Goal: Task Accomplishment & Management: Manage account settings

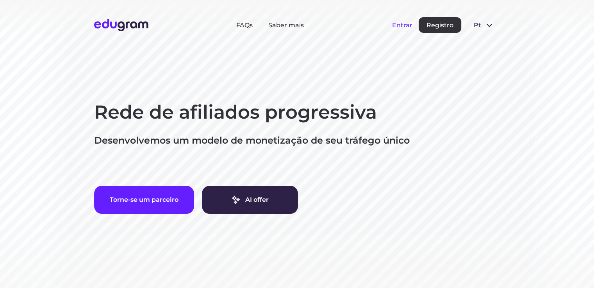
click at [409, 25] on button "Entrar" at bounding box center [402, 24] width 20 height 7
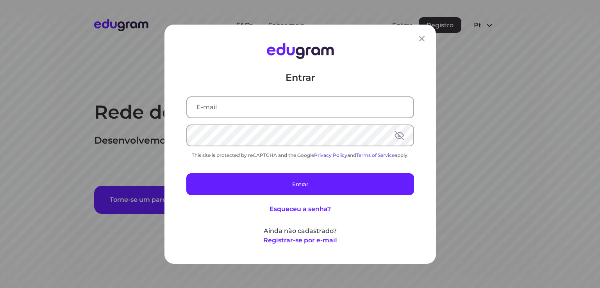
click at [265, 105] on input "text" at bounding box center [300, 107] width 226 height 20
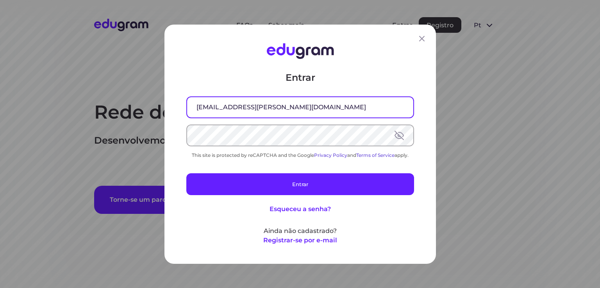
type input "[EMAIL_ADDRESS][PERSON_NAME][DOMAIN_NAME]"
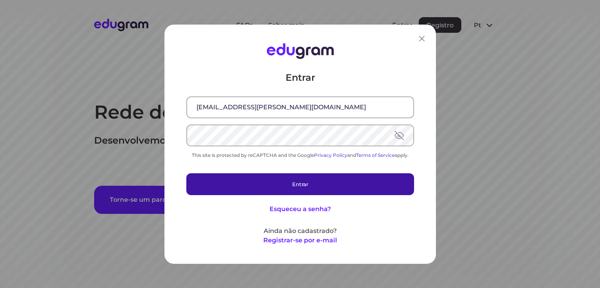
click at [253, 184] on button "Entrar" at bounding box center [300, 184] width 228 height 22
